Goal: Find specific page/section: Find specific page/section

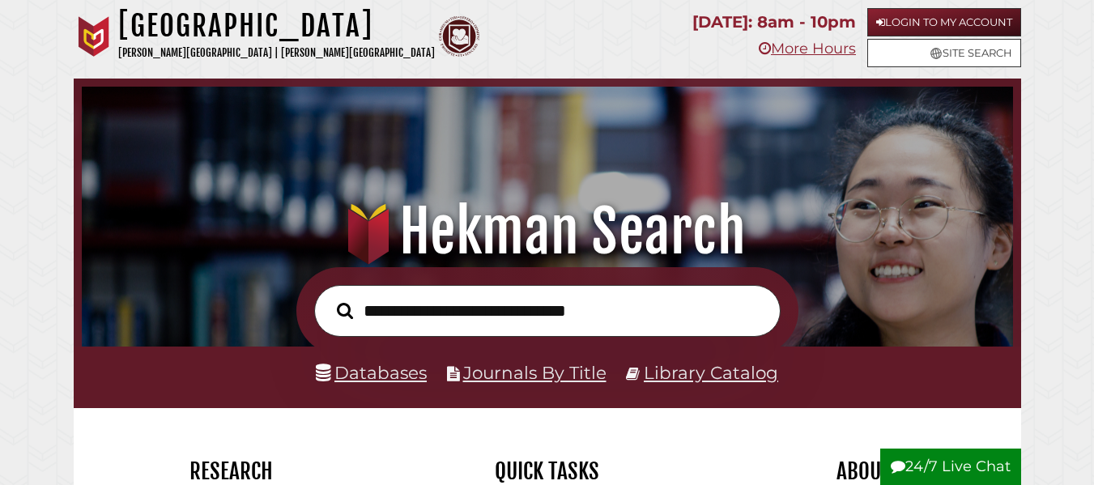
scroll to position [308, 923]
drag, startPoint x: 388, startPoint y: 361, endPoint x: 387, endPoint y: 372, distance: 10.6
click at [387, 372] on li "Databases" at bounding box center [371, 373] width 111 height 31
click at [387, 372] on link "Databases" at bounding box center [371, 372] width 111 height 21
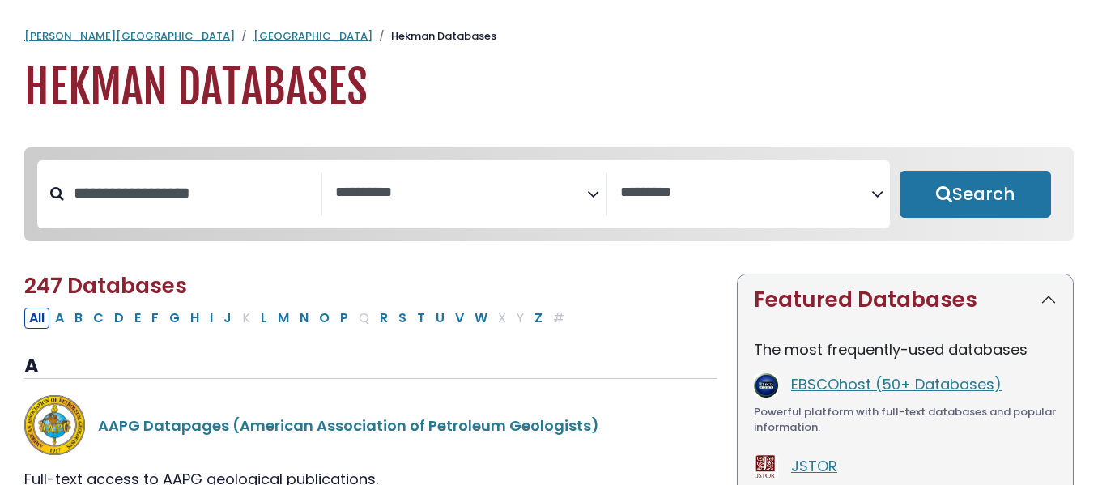
select select "Database Subject Filter"
select select "Database Vendors Filter"
click at [476, 191] on textarea "Search" at bounding box center [461, 193] width 252 height 17
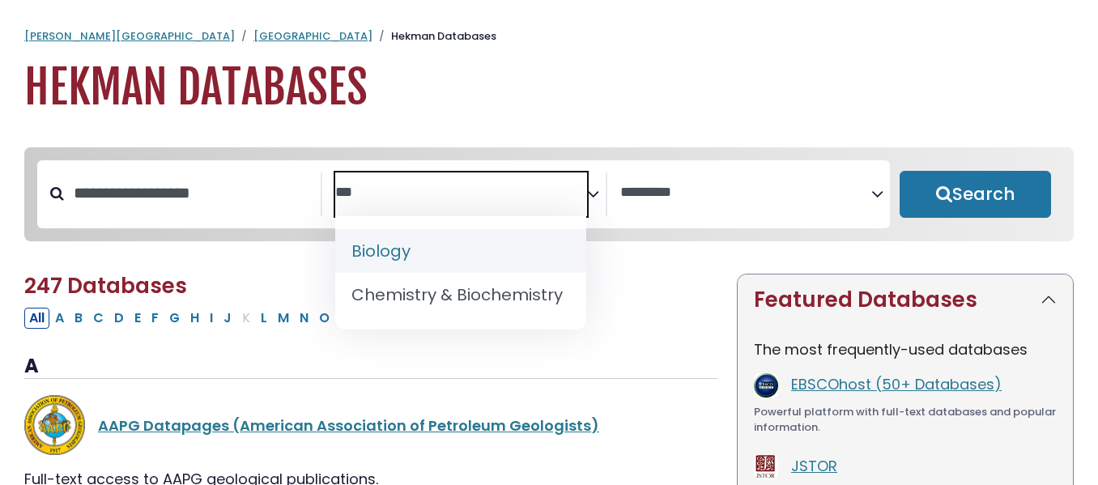
type textarea "***"
select select "*****"
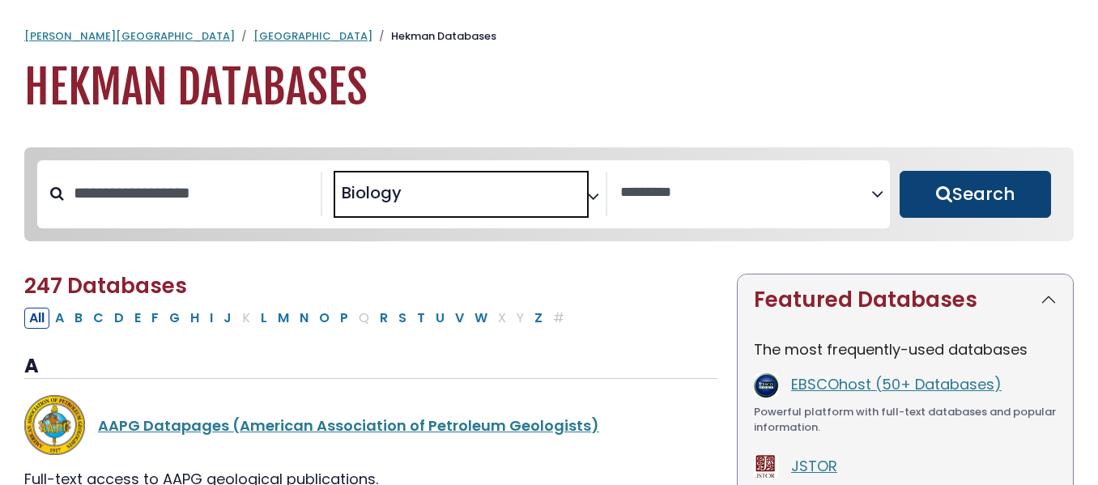
click at [1021, 205] on button "Search" at bounding box center [975, 194] width 151 height 47
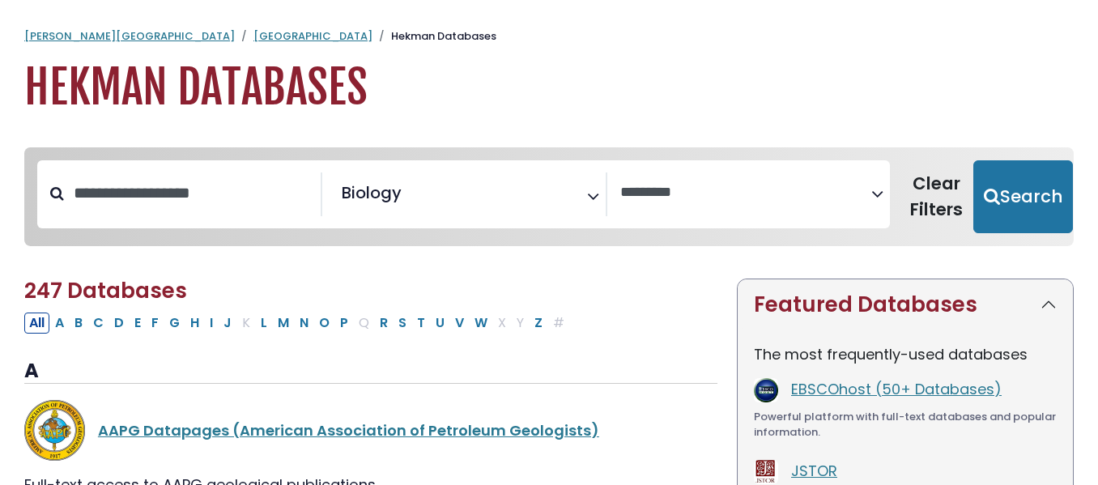
select select "Database Vendors Filter"
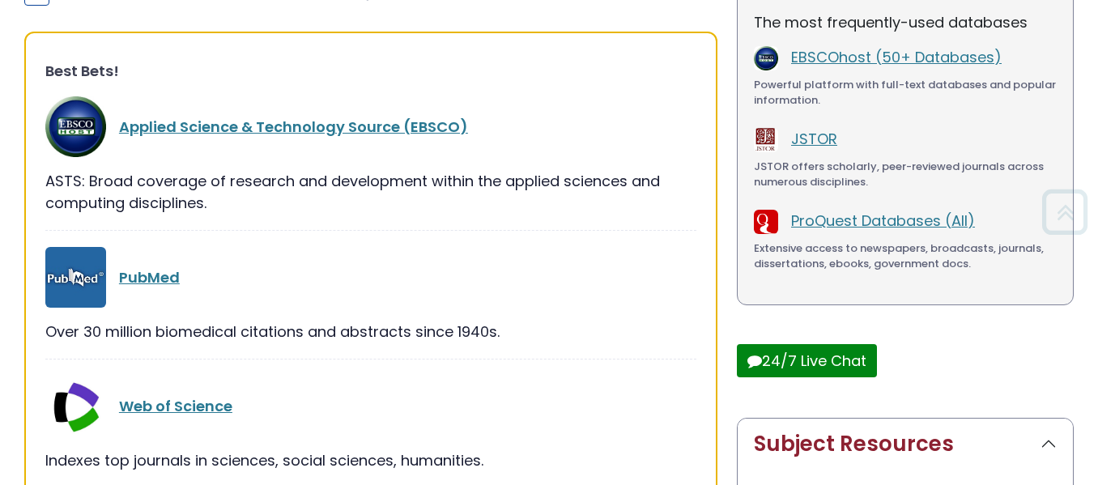
scroll to position [420, 0]
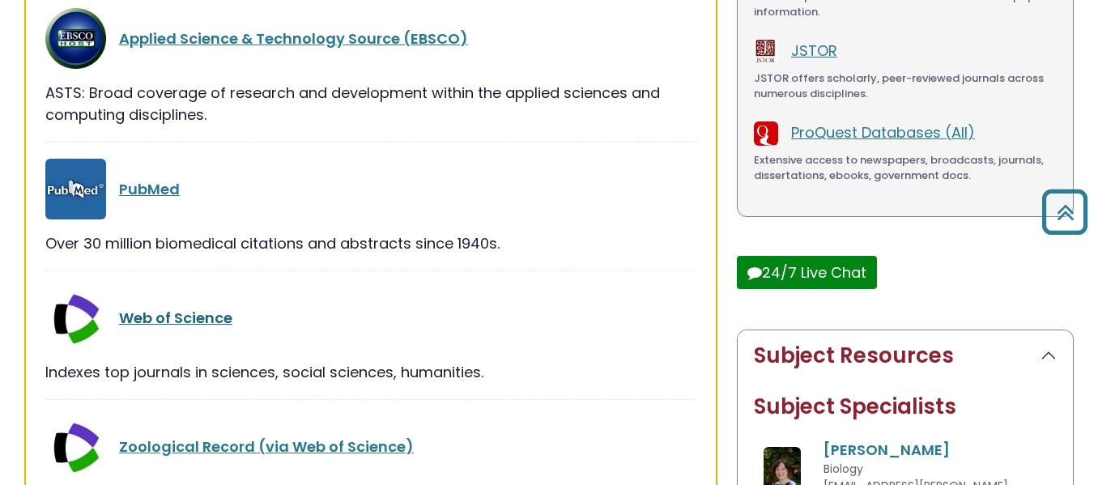
click at [166, 322] on link "Web of Science" at bounding box center [175, 318] width 113 height 20
